Goal: Task Accomplishment & Management: Complete application form

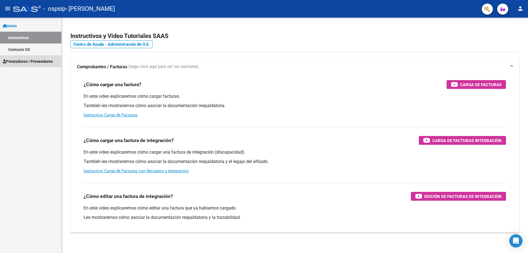
click at [49, 58] on link "Prestadores / Proveedores" at bounding box center [30, 61] width 61 height 12
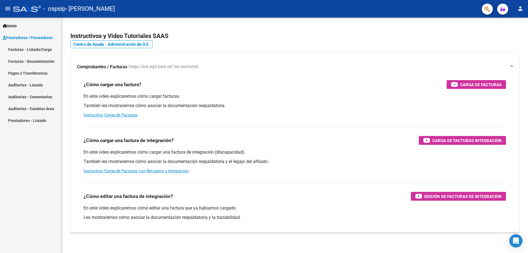
click at [45, 62] on link "Facturas - Documentación" at bounding box center [30, 61] width 61 height 12
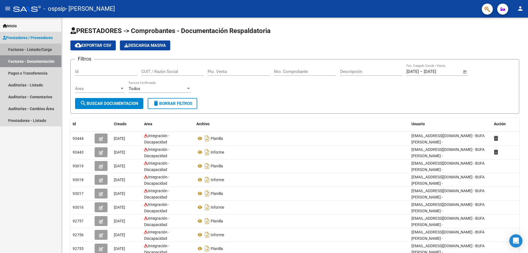
click at [40, 50] on link "Facturas - Listado/Carga" at bounding box center [30, 49] width 61 height 12
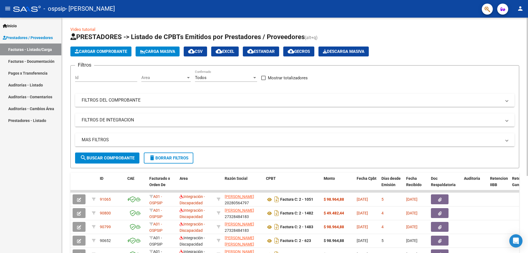
click at [84, 51] on span "Cargar Comprobante" at bounding box center [101, 51] width 52 height 5
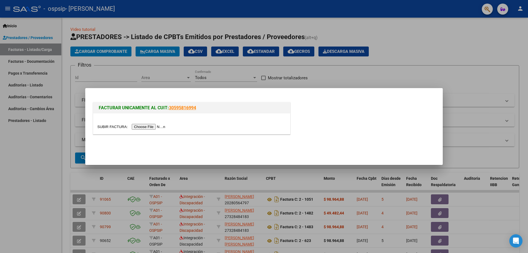
click at [160, 128] on input "file" at bounding box center [132, 127] width 70 height 6
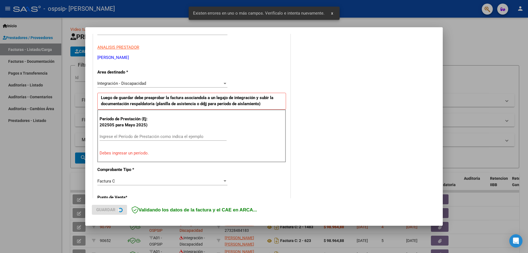
scroll to position [99, 0]
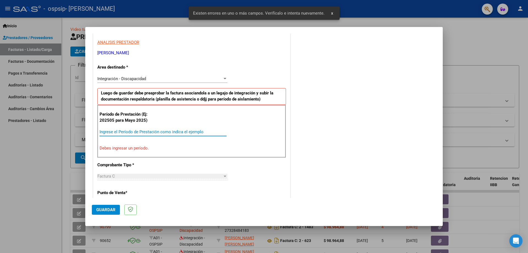
click at [110, 129] on input "Ingrese el Período de Prestación como indica el ejemplo" at bounding box center [163, 131] width 127 height 5
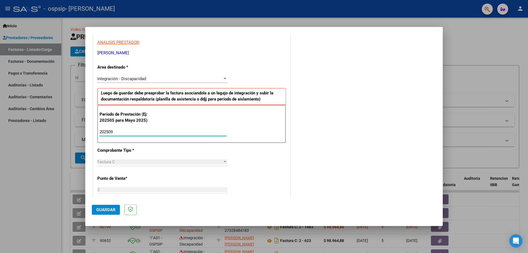
type input "202509"
click at [113, 208] on span "Guardar" at bounding box center [105, 209] width 19 height 5
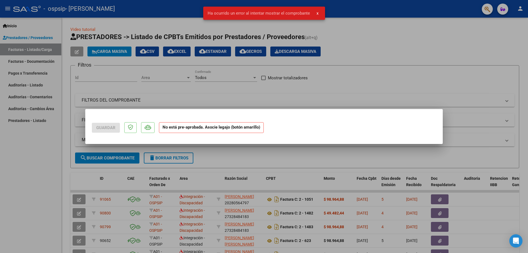
click at [218, 151] on div at bounding box center [264, 126] width 528 height 253
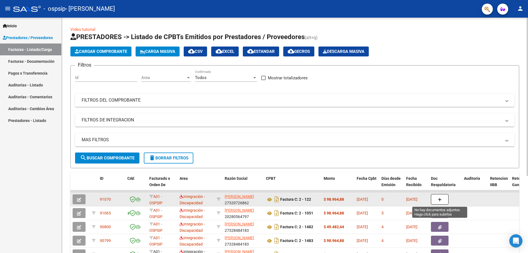
click at [434, 201] on button "button" at bounding box center [440, 199] width 18 height 10
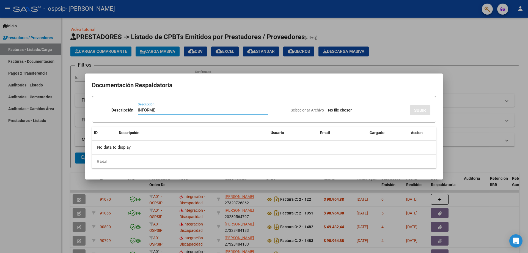
type input "INFORME"
click at [358, 111] on input "Seleccionar Archivo" at bounding box center [364, 110] width 73 height 5
type input "C:\fakepath\[PERSON_NAME] INFORME SEPTIEMBRE.docx.pdf"
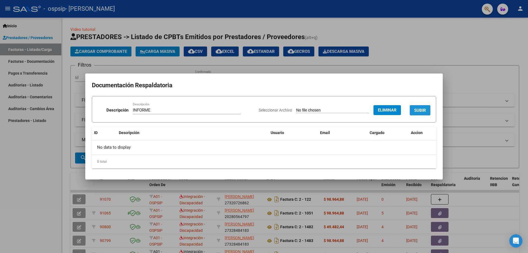
click at [417, 106] on button "SUBIR" at bounding box center [420, 110] width 21 height 10
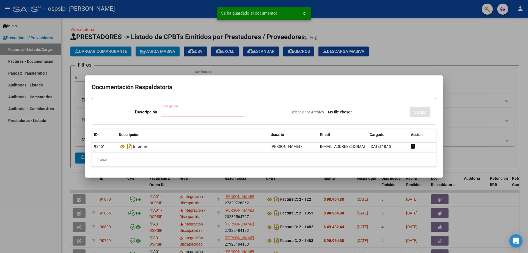
click at [205, 111] on input "Descripción" at bounding box center [202, 111] width 83 height 5
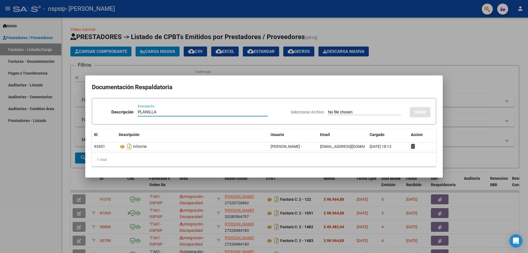
type input "PLANILLA"
click at [339, 110] on input "Seleccionar Archivo" at bounding box center [364, 112] width 73 height 5
type input "C:\fakepath\PLANILLA [PERSON_NAME] PS [DATE].pdf"
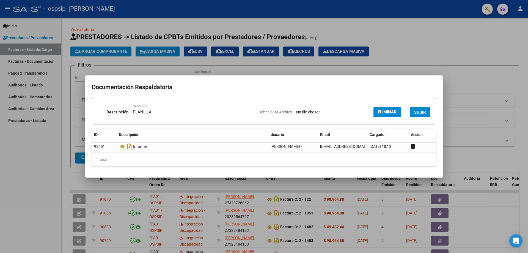
click at [417, 116] on button "SUBIR" at bounding box center [420, 112] width 21 height 10
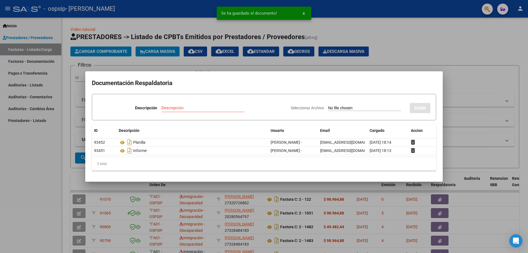
click at [23, 167] on div at bounding box center [264, 126] width 528 height 253
